Goal: Task Accomplishment & Management: Manage account settings

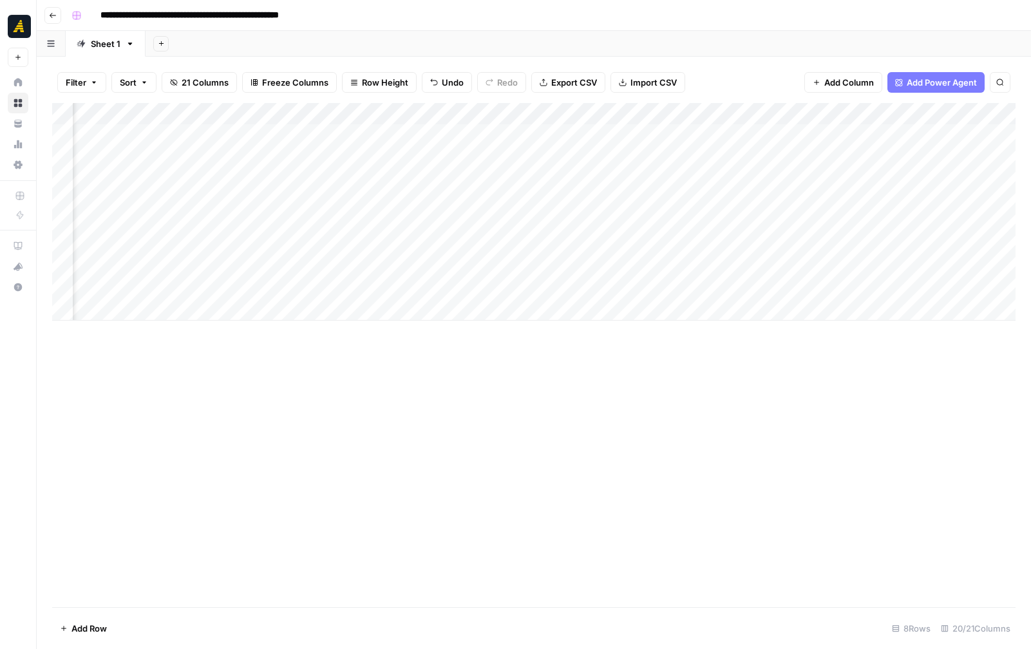
scroll to position [0, 1863]
click at [523, 182] on div "Add Column" at bounding box center [533, 212] width 963 height 218
click at [598, 178] on div "Add Column" at bounding box center [533, 212] width 963 height 218
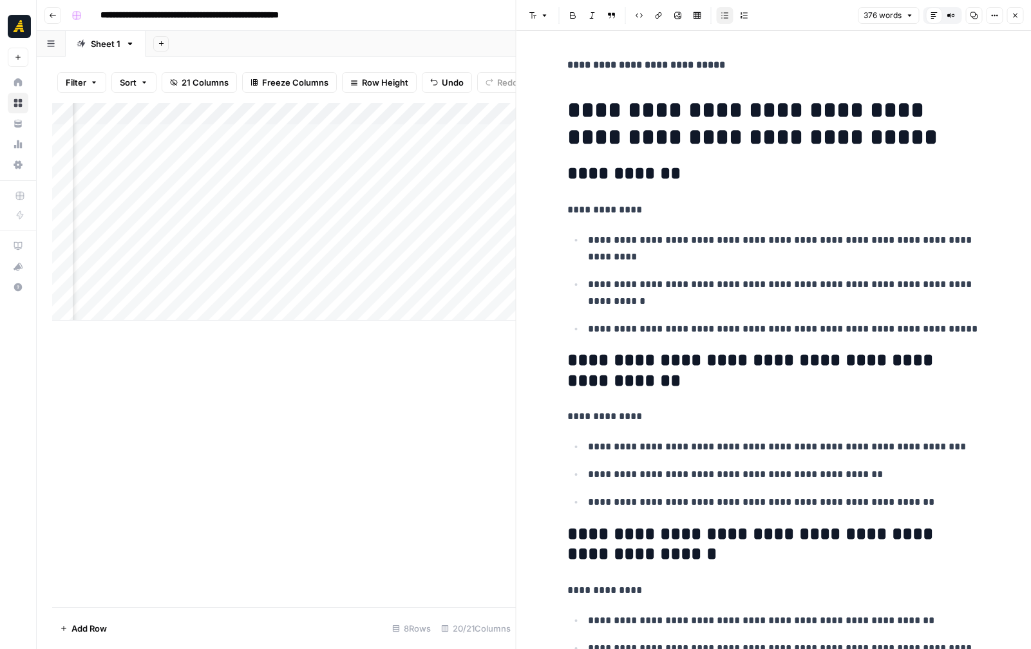
click at [1015, 15] on icon "button" at bounding box center [1015, 16] width 8 height 8
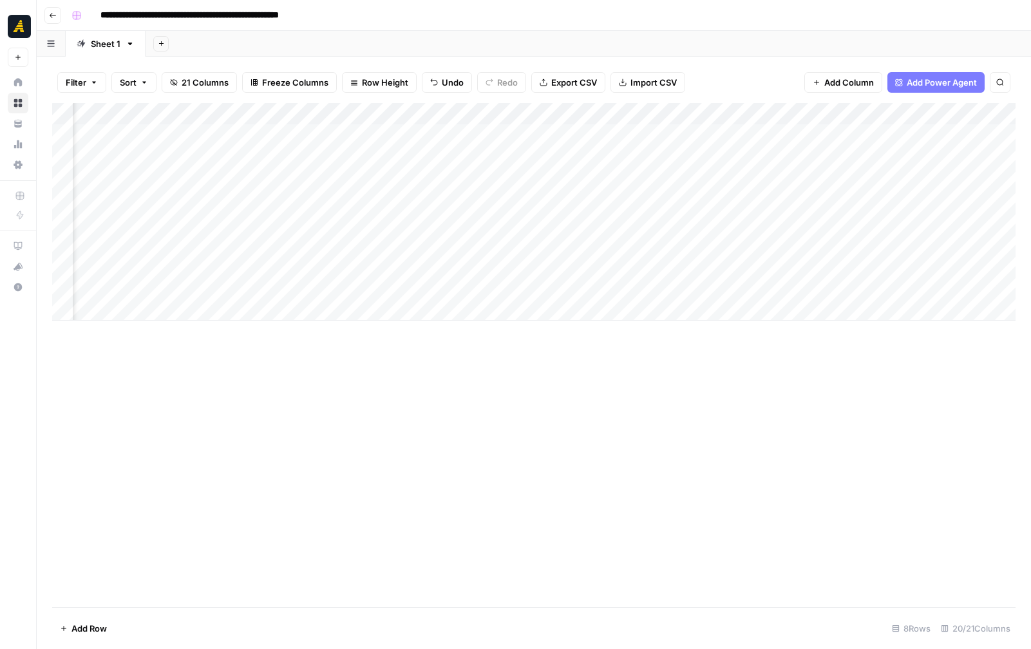
click at [704, 177] on div "Add Column" at bounding box center [533, 212] width 963 height 218
click at [722, 180] on div "Add Column" at bounding box center [533, 212] width 963 height 218
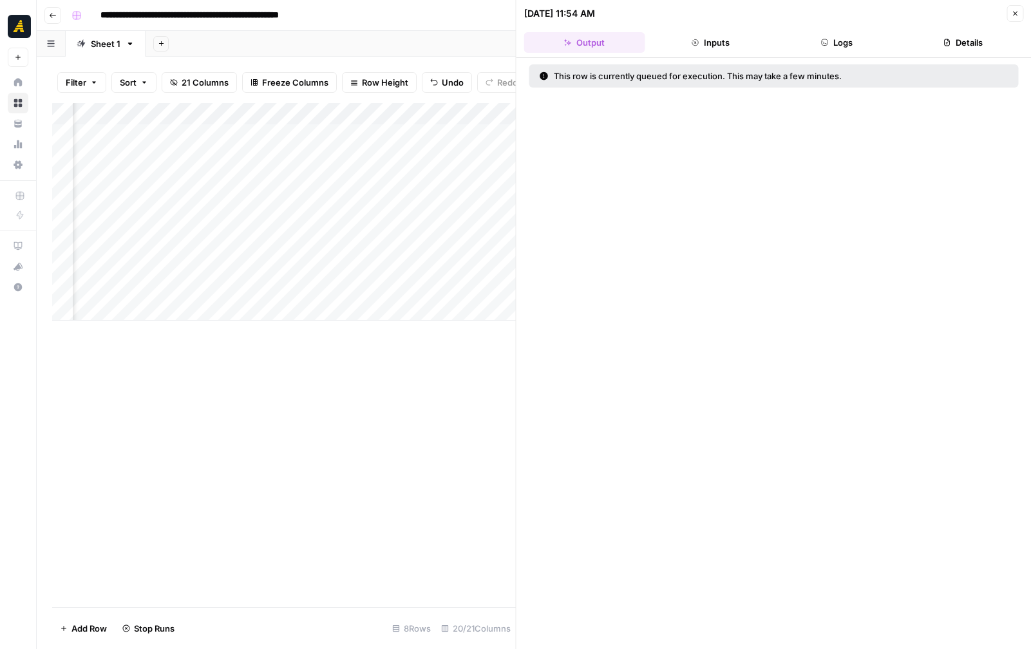
click at [493, 283] on div "Add Column" at bounding box center [283, 212] width 463 height 218
click at [1011, 12] on icon "button" at bounding box center [1015, 14] width 8 height 8
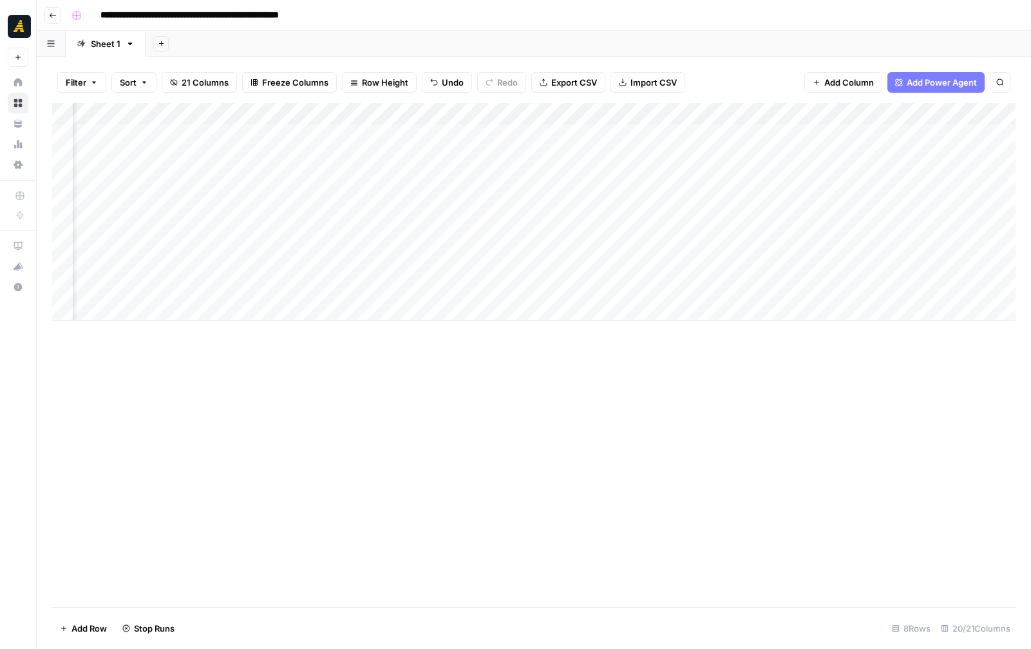
click at [724, 198] on div "Add Column" at bounding box center [533, 212] width 963 height 218
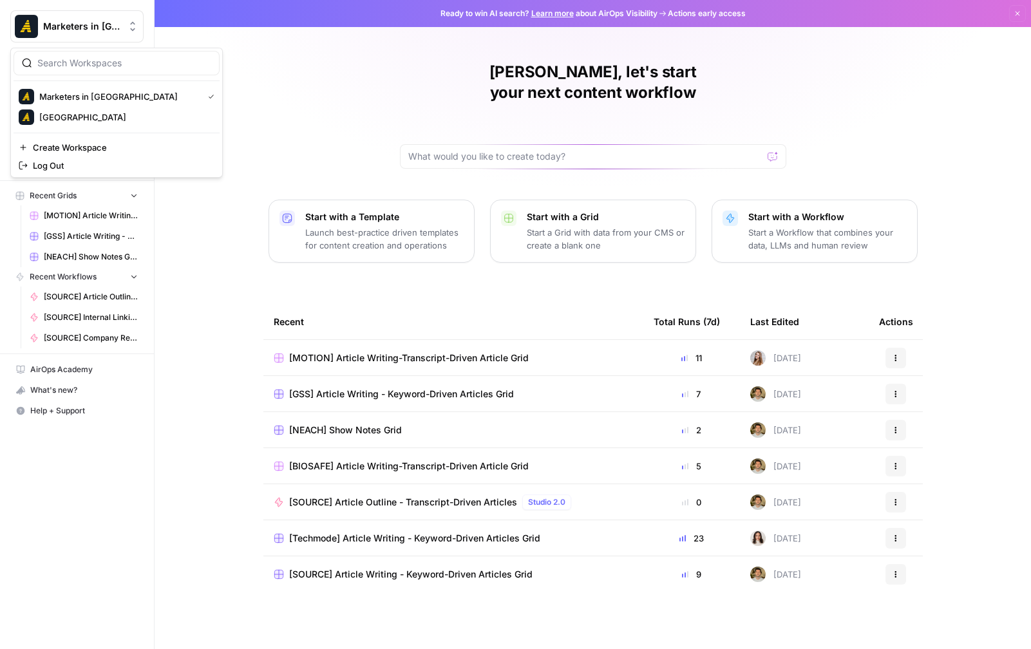
click at [103, 28] on span "Marketers in [GEOGRAPHIC_DATA]" at bounding box center [82, 26] width 78 height 13
click at [364, 115] on div "Baylee, let's start your next content workflow Start with a Template Launch bes…" at bounding box center [592, 324] width 876 height 649
click at [48, 160] on span "Settings" at bounding box center [84, 165] width 108 height 12
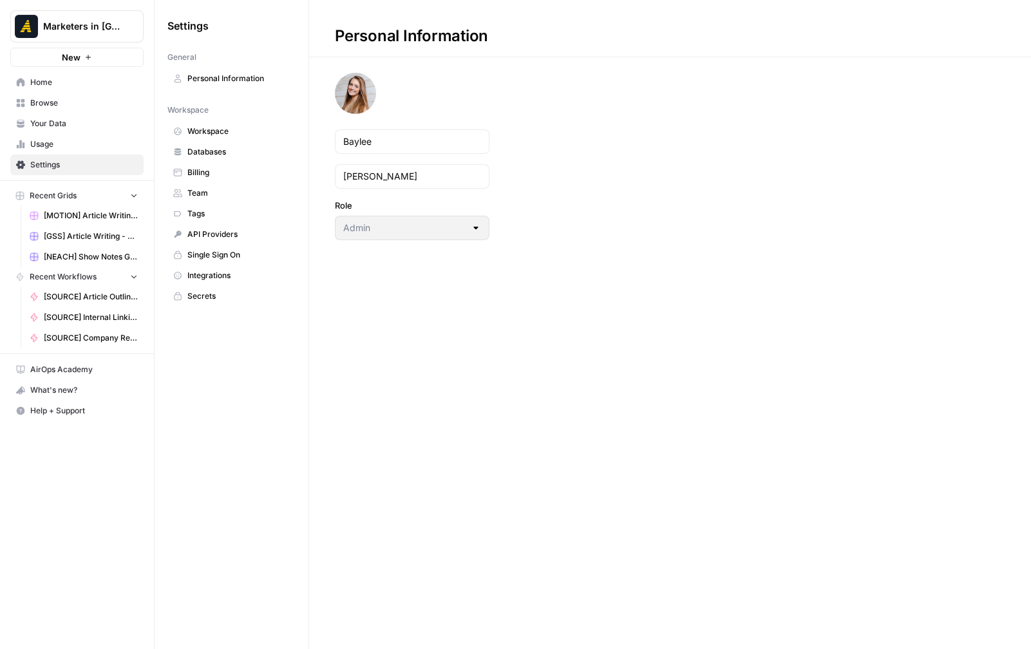
click at [189, 198] on span "Team" at bounding box center [238, 193] width 102 height 12
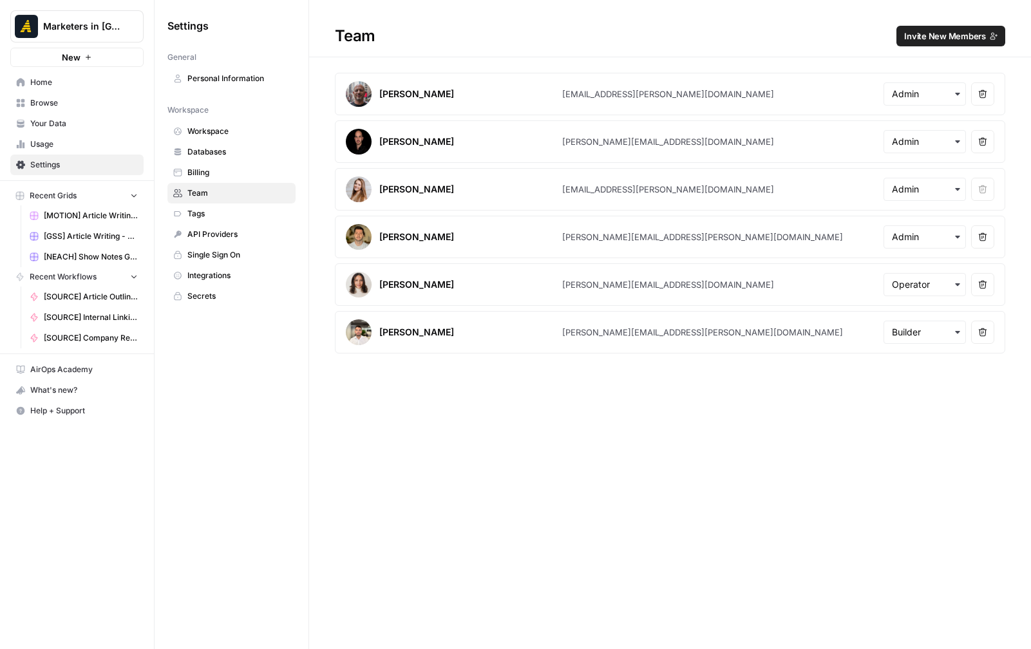
click at [959, 34] on span "Invite New Members" at bounding box center [945, 36] width 82 height 13
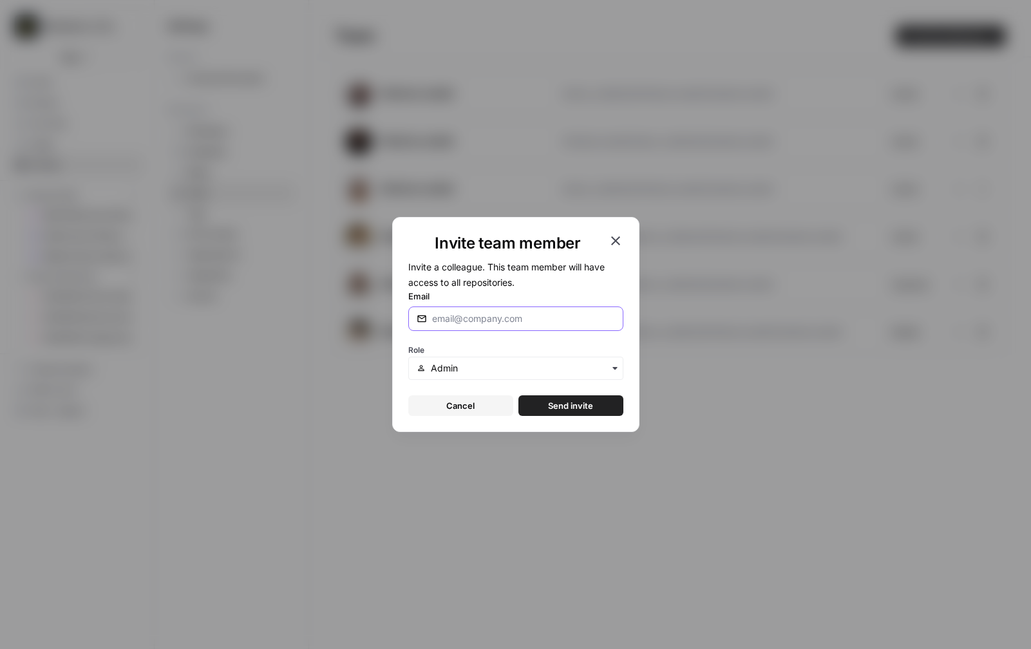
click at [485, 313] on input "Email" at bounding box center [521, 318] width 178 height 13
paste input "taylor.doerbaum@marketersindemand.com"
type input "taylor.doerbaum@marketersindemand.com"
click at [572, 400] on span "Send invite" at bounding box center [570, 405] width 45 height 13
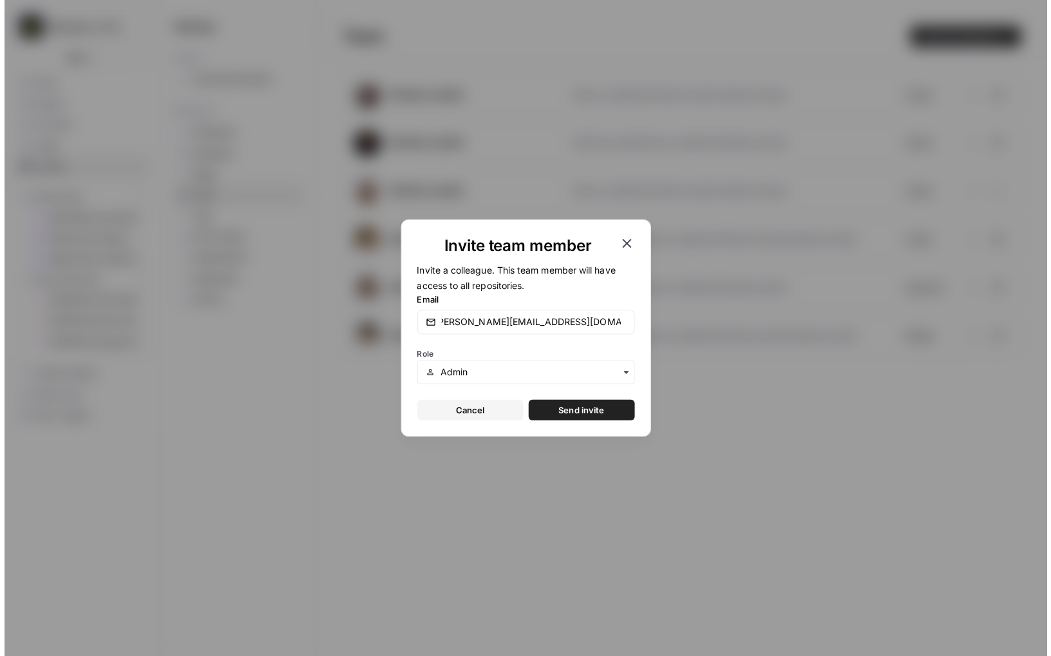
scroll to position [0, 0]
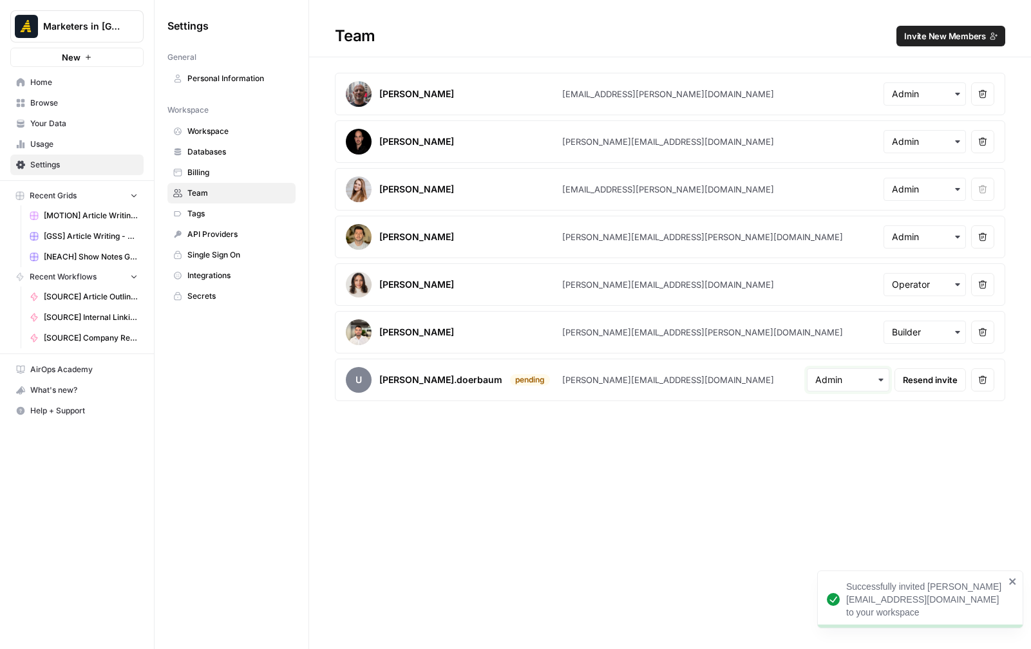
click at [864, 373] on input "text" at bounding box center [848, 379] width 66 height 13
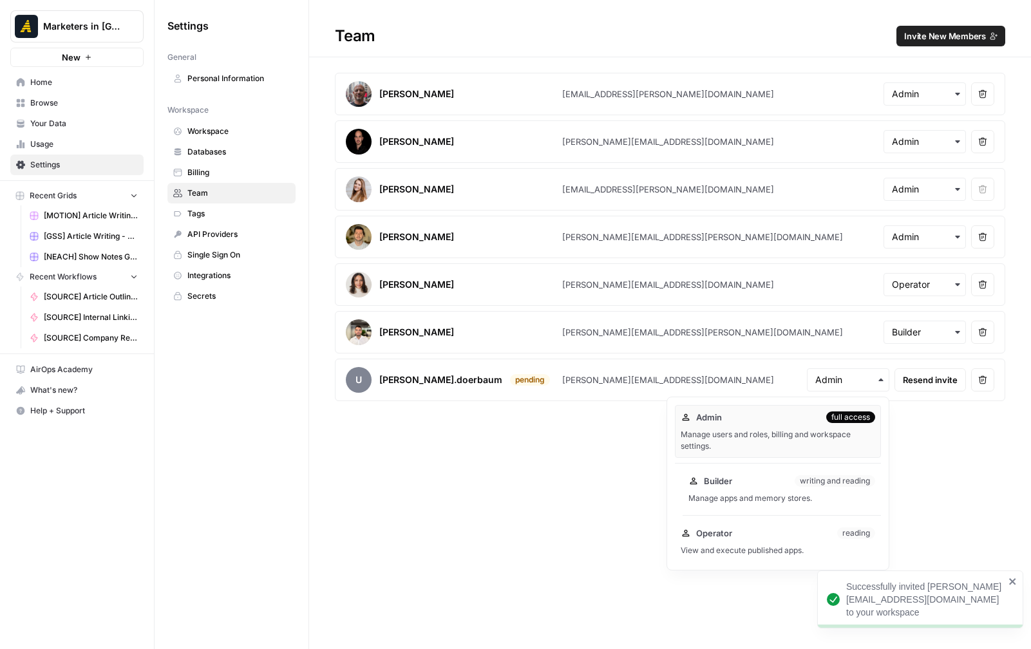
click at [815, 472] on div "Builder writing and reading Manage apps and memory stores." at bounding box center [781, 489] width 198 height 41
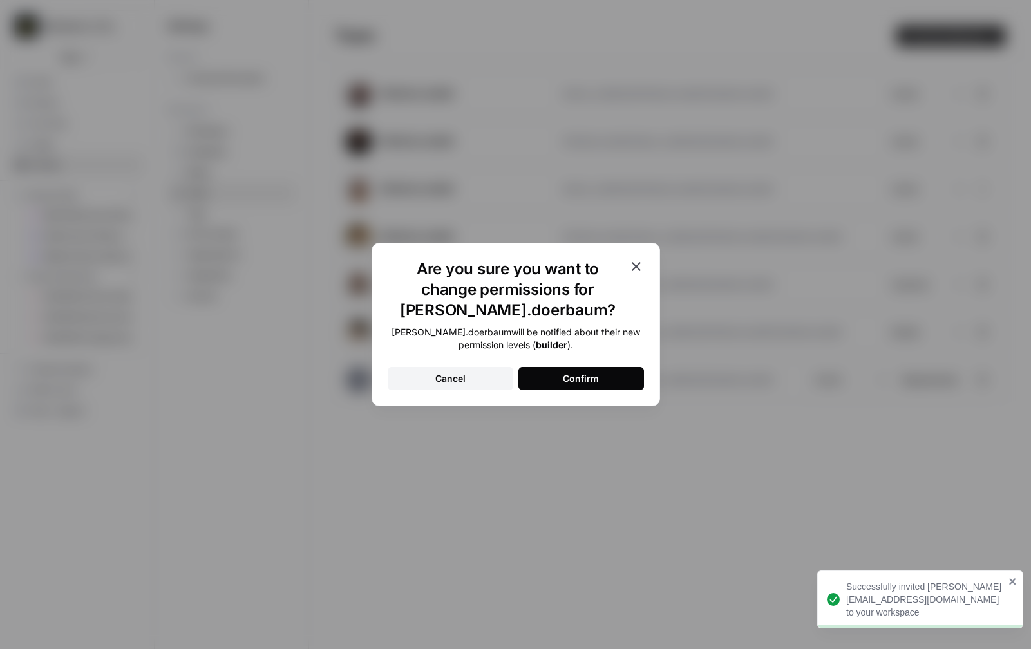
click at [563, 377] on div "Confirm" at bounding box center [581, 378] width 36 height 13
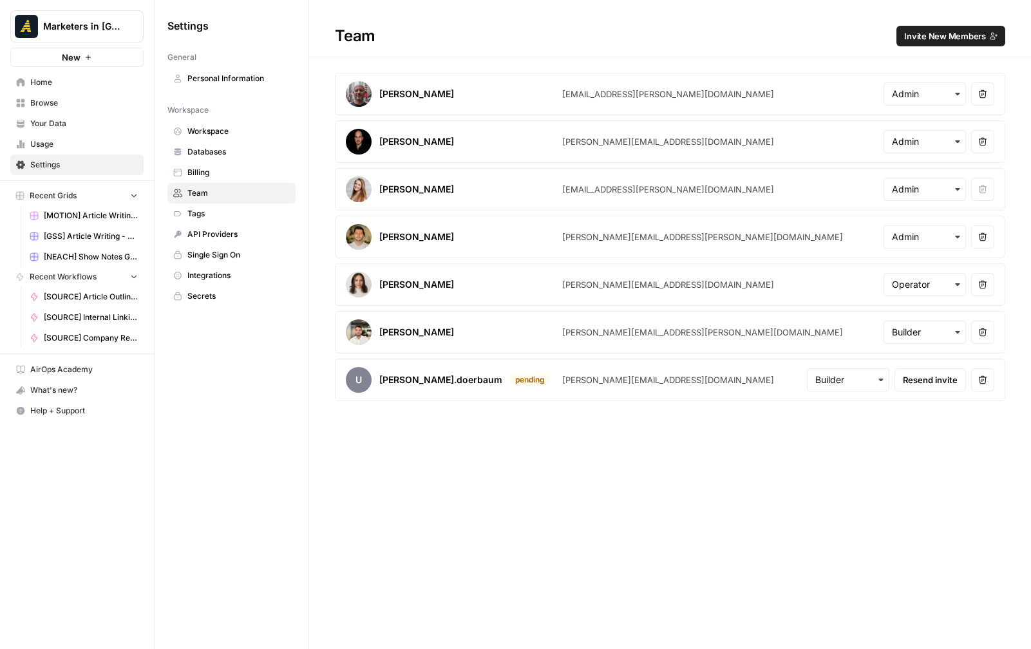
click at [946, 380] on span "Resend invite" at bounding box center [929, 379] width 55 height 13
click at [854, 378] on input "text" at bounding box center [848, 379] width 66 height 13
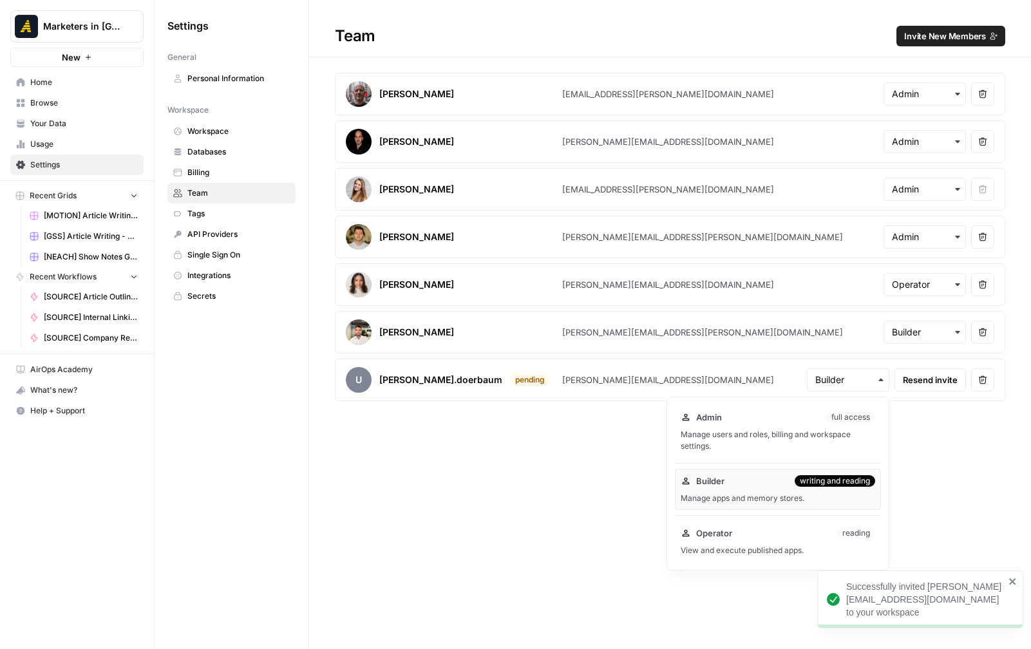
click at [1025, 322] on div "Tristan Pelligrino tristan.pelligrino@marketersindemand.com Remove user Jacob B…" at bounding box center [670, 237] width 722 height 328
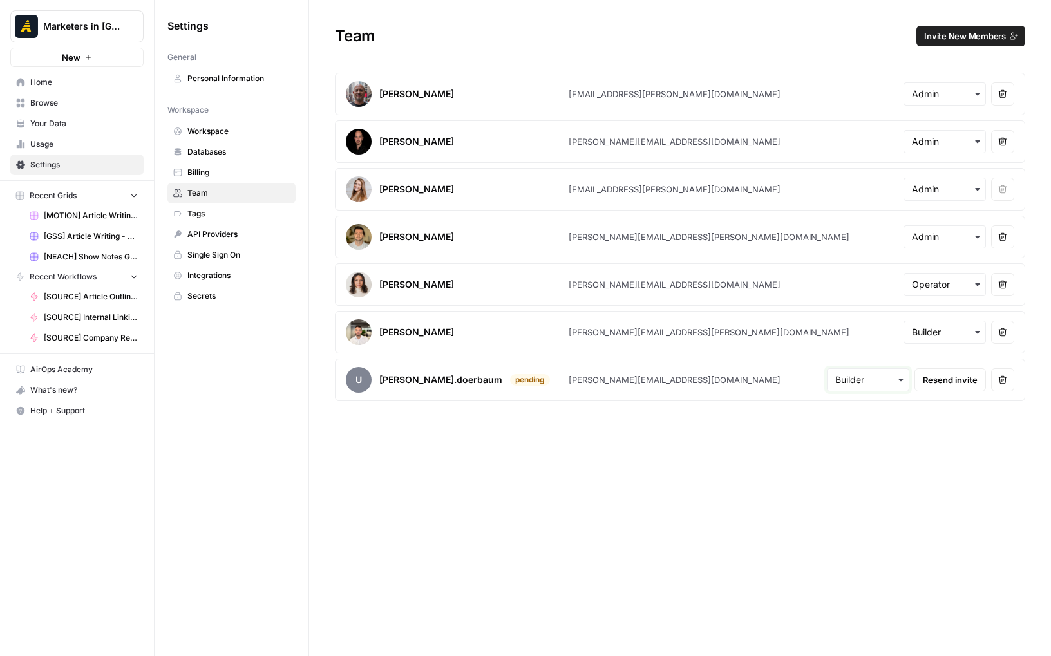
click at [868, 382] on input "text" at bounding box center [868, 379] width 66 height 13
click at [959, 514] on div "Team Invite New Members Tristan Pelligrino tristan.pelligrino@marketersindemand…" at bounding box center [680, 328] width 742 height 656
